Goal: Task Accomplishment & Management: Manage account settings

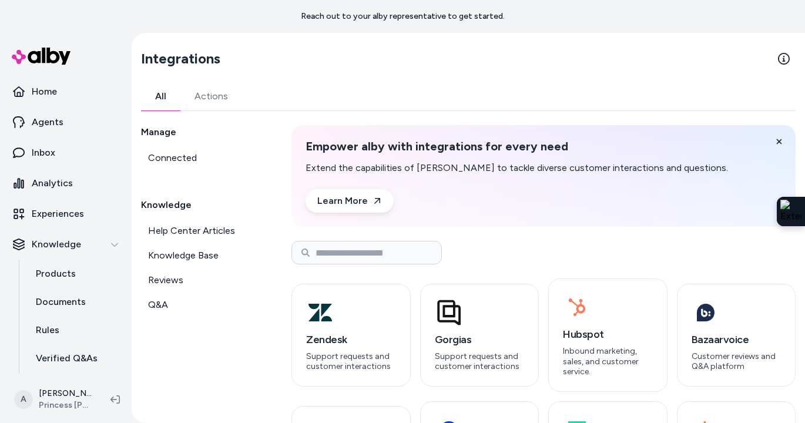
scroll to position [105, 0]
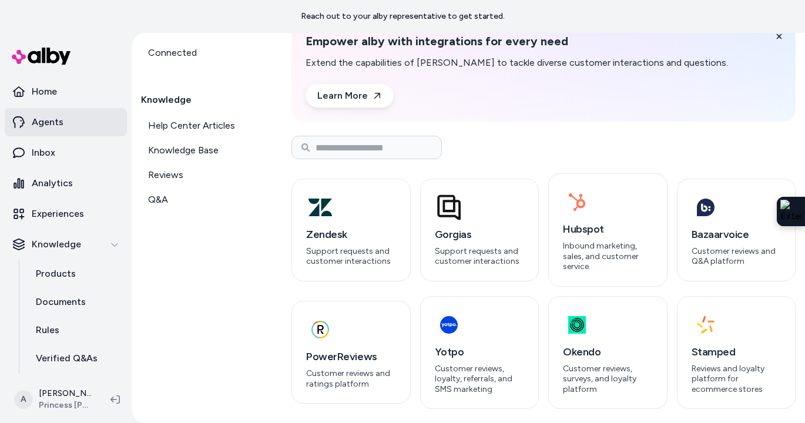
click at [78, 119] on link "Agents" at bounding box center [66, 122] width 122 height 28
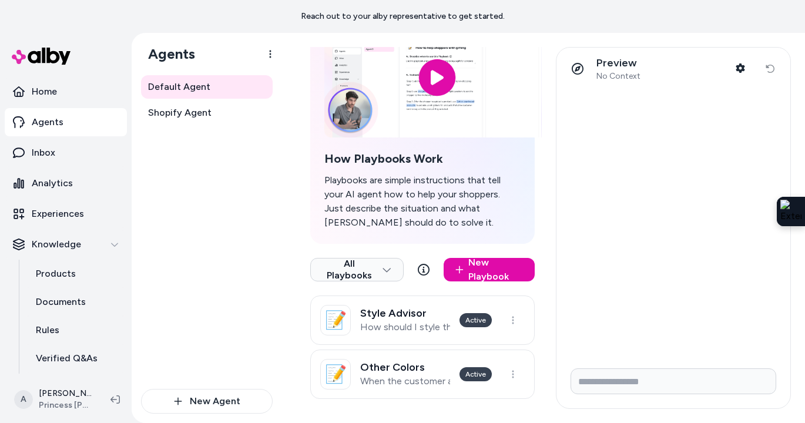
scroll to position [83, 0]
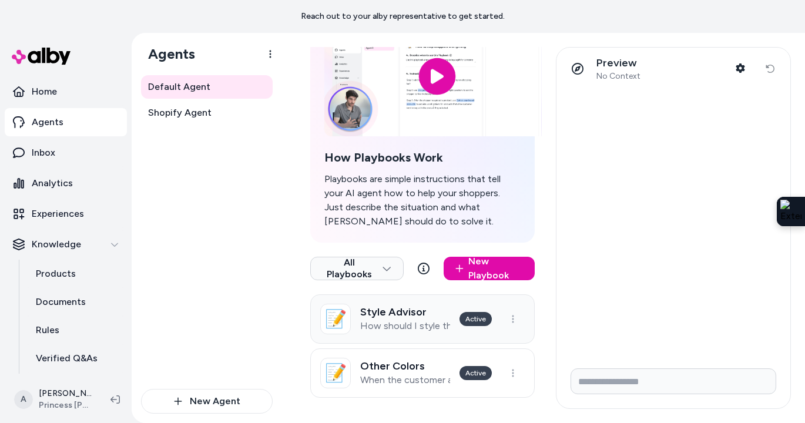
click at [394, 332] on link "📝 Style Advisor How should I style this? What should I style this with? Active" at bounding box center [422, 318] width 224 height 49
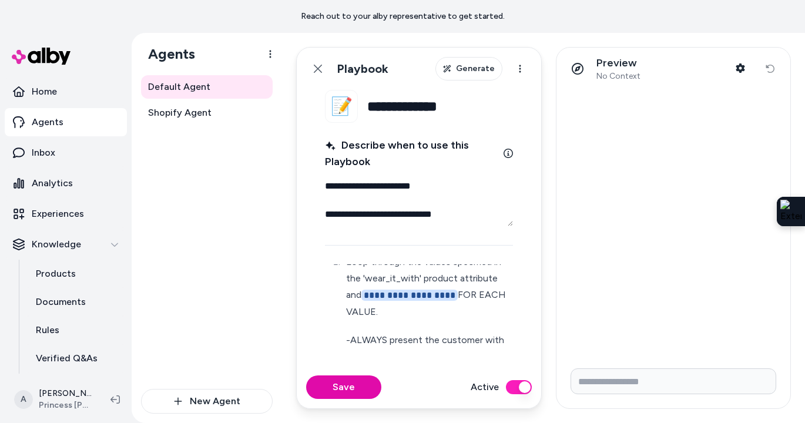
scroll to position [172, 0]
click at [311, 70] on button "Back" at bounding box center [318, 69] width 24 height 24
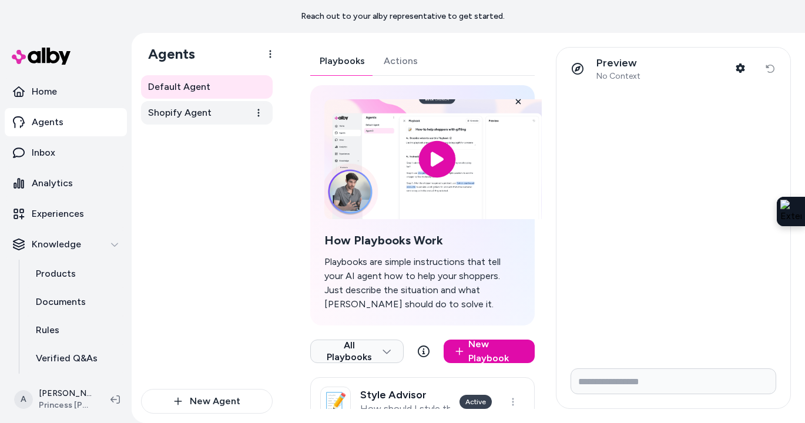
click at [200, 115] on span "Shopify Agent" at bounding box center [179, 113] width 63 height 14
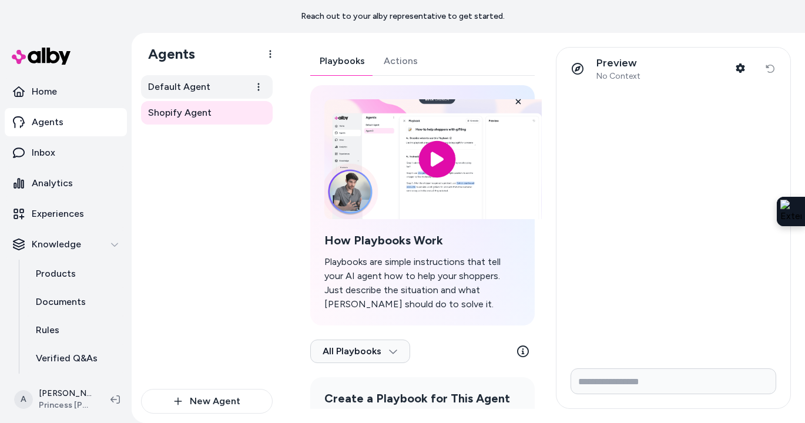
click at [201, 86] on span "Default Agent" at bounding box center [179, 87] width 62 height 14
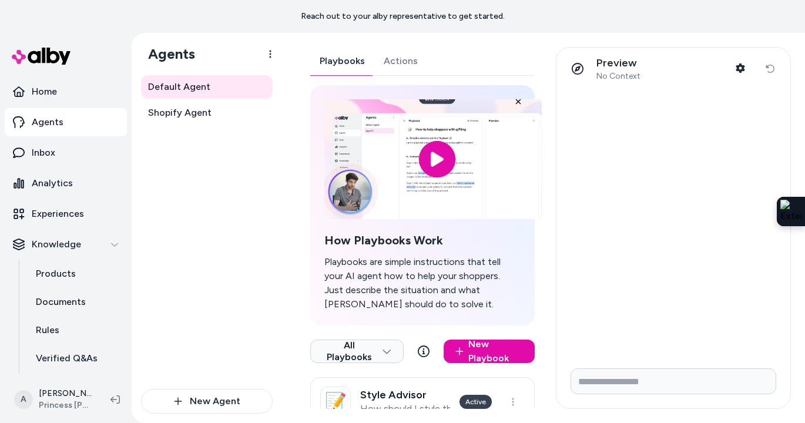
scroll to position [86, 0]
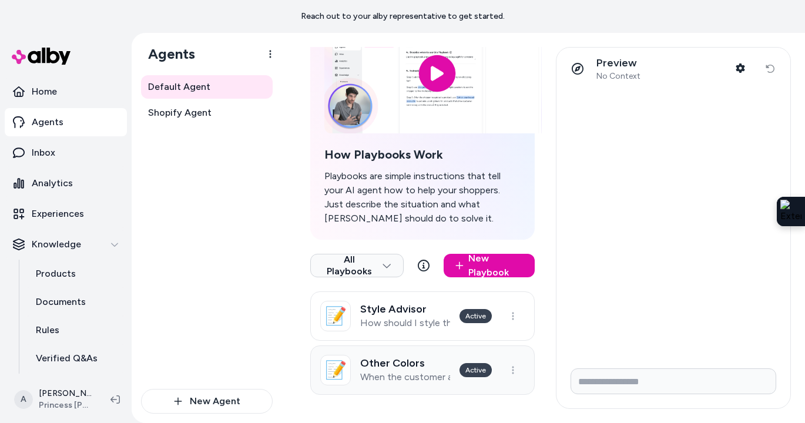
click at [373, 373] on p "When the customer asks if a product comes in other colors. When the customer as…" at bounding box center [405, 377] width 90 height 12
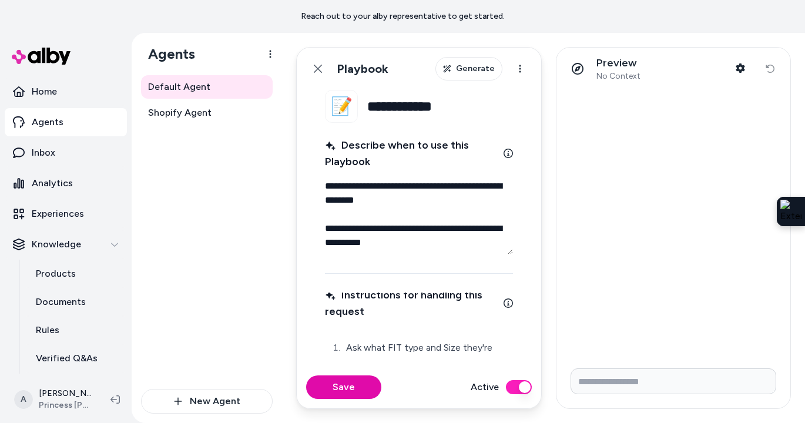
click at [388, 254] on textarea "**********" at bounding box center [419, 215] width 188 height 80
type textarea "*"
click at [397, 357] on fieldset "**********" at bounding box center [419, 228] width 244 height 276
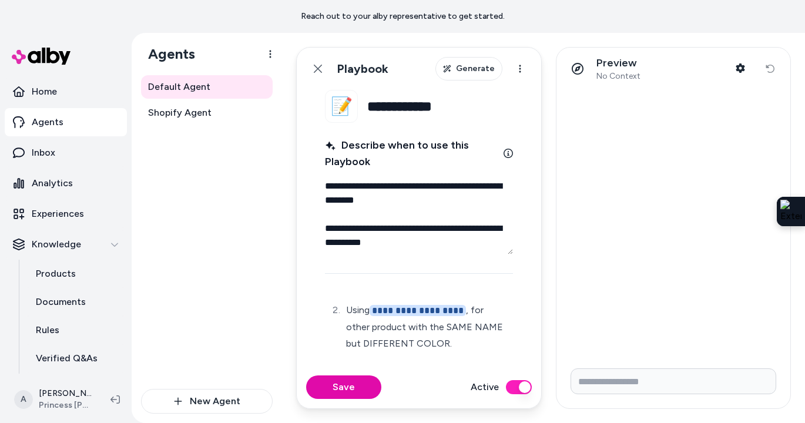
scroll to position [72, 0]
